Goal: Navigation & Orientation: Find specific page/section

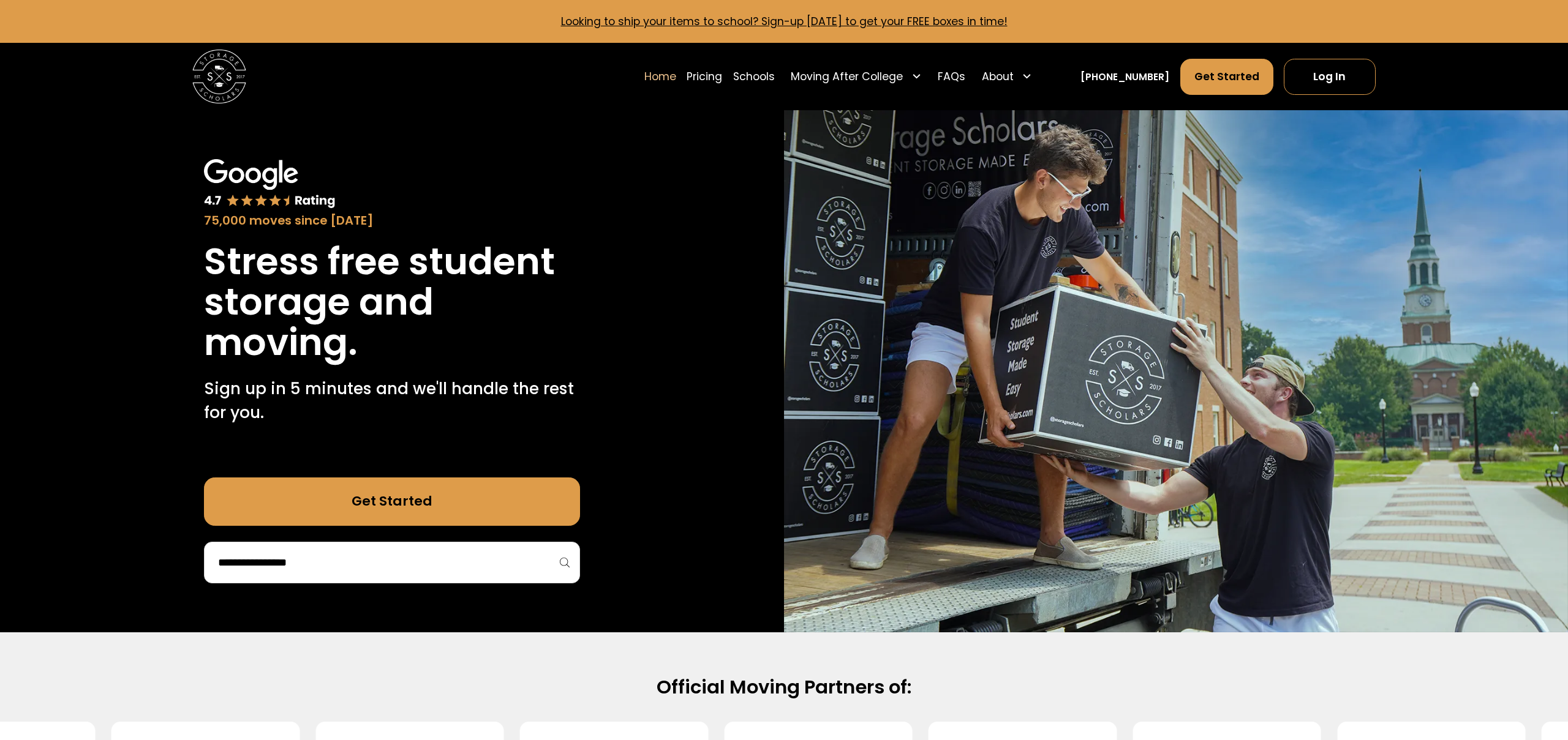
scroll to position [1, 0]
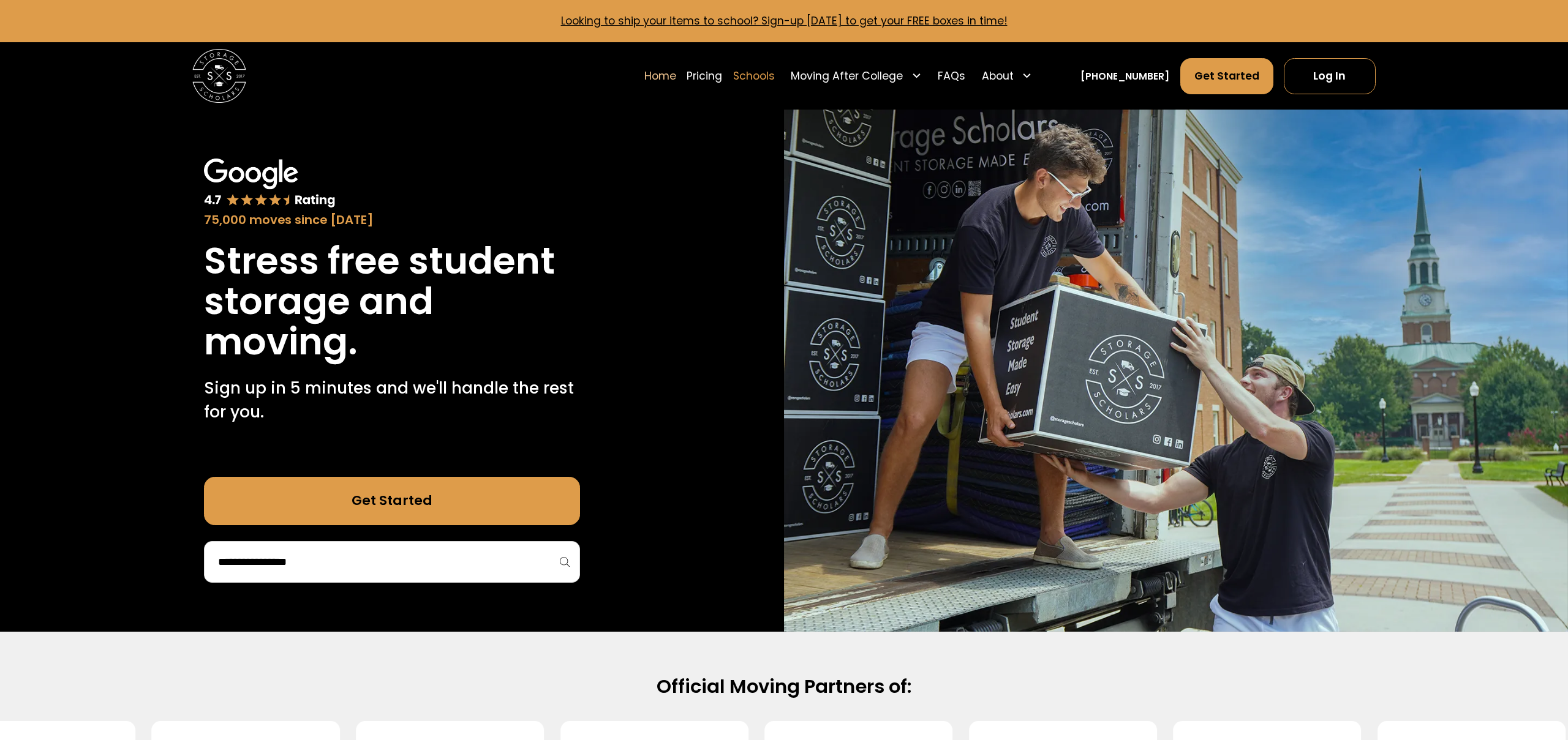
click at [769, 72] on link "Schools" at bounding box center [754, 75] width 42 height 38
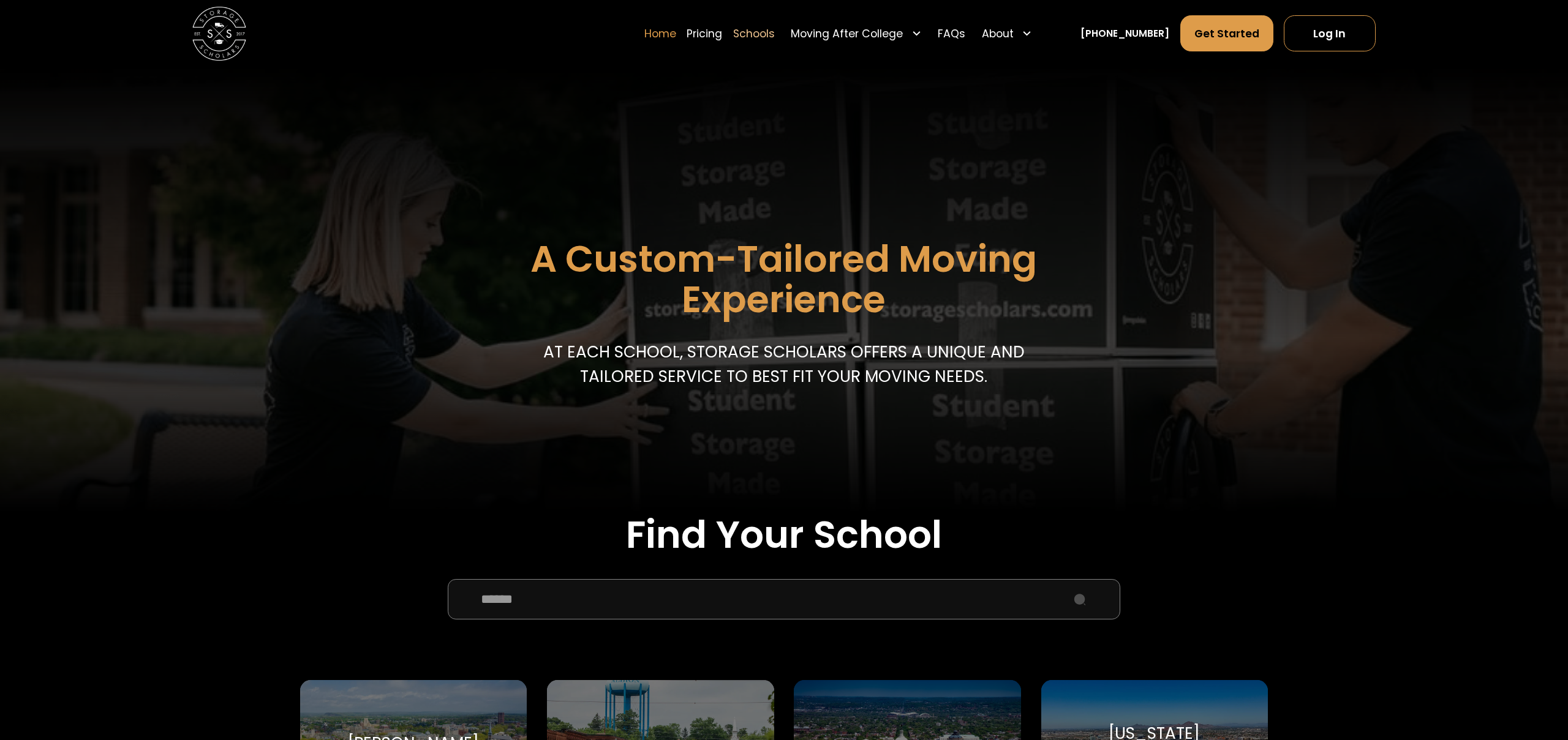
click at [676, 27] on link "Home" at bounding box center [660, 33] width 32 height 38
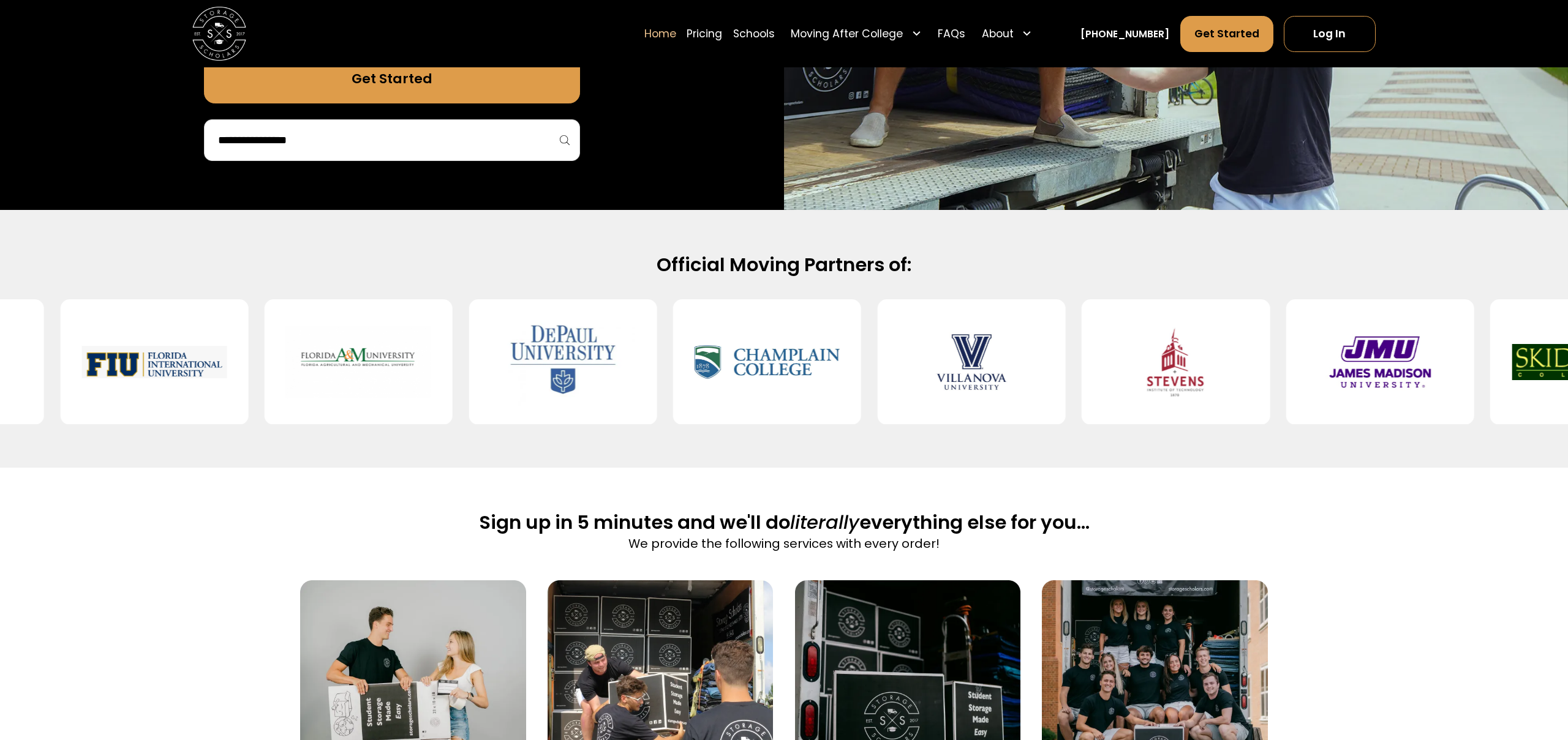
scroll to position [421, 0]
